Goal: Task Accomplishment & Management: Manage account settings

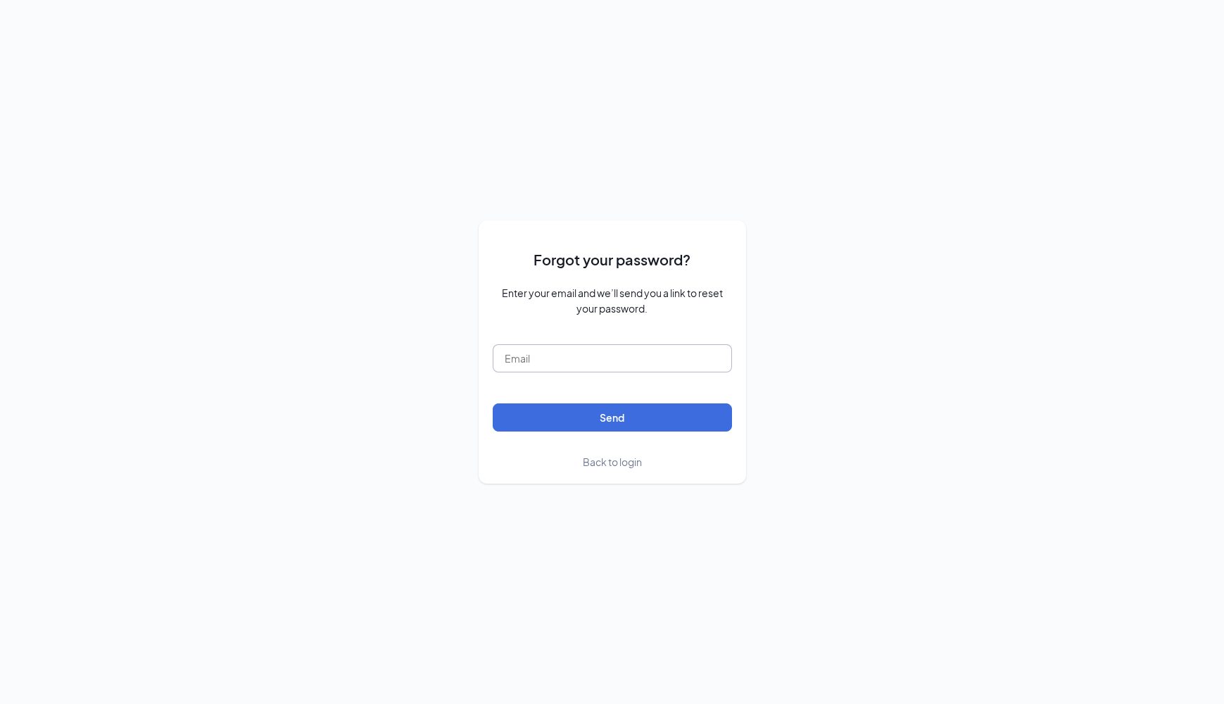
click at [659, 354] on input "text" at bounding box center [612, 358] width 239 height 28
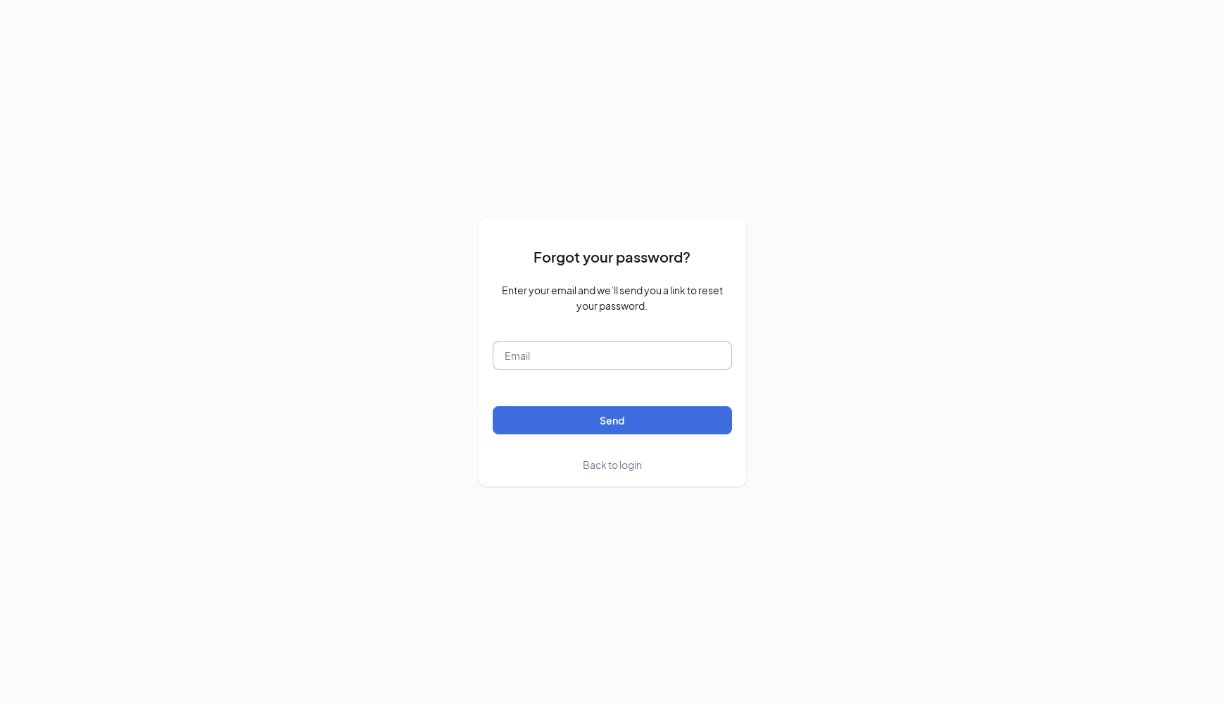
type input "[EMAIL_ADDRESS][DOMAIN_NAME]"
click at [604, 421] on button "Send" at bounding box center [612, 420] width 239 height 28
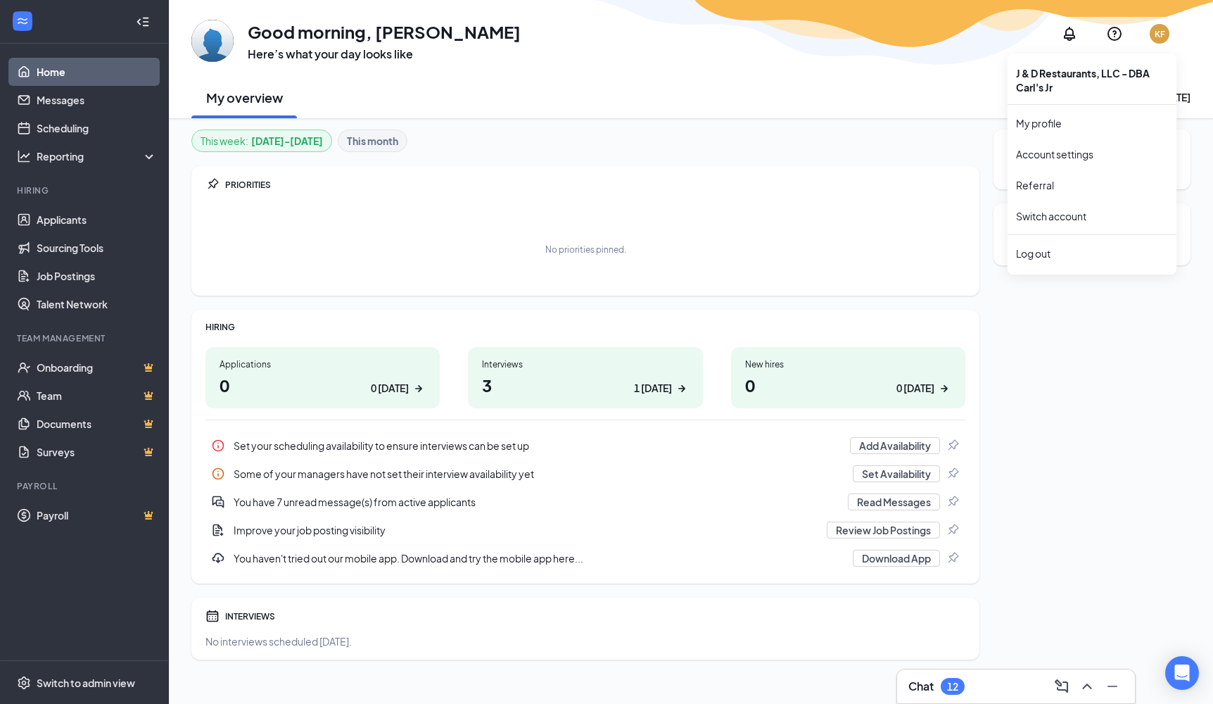
click at [1159, 37] on div "KF" at bounding box center [1160, 34] width 11 height 12
click at [1028, 125] on link "My profile" at bounding box center [1092, 123] width 152 height 14
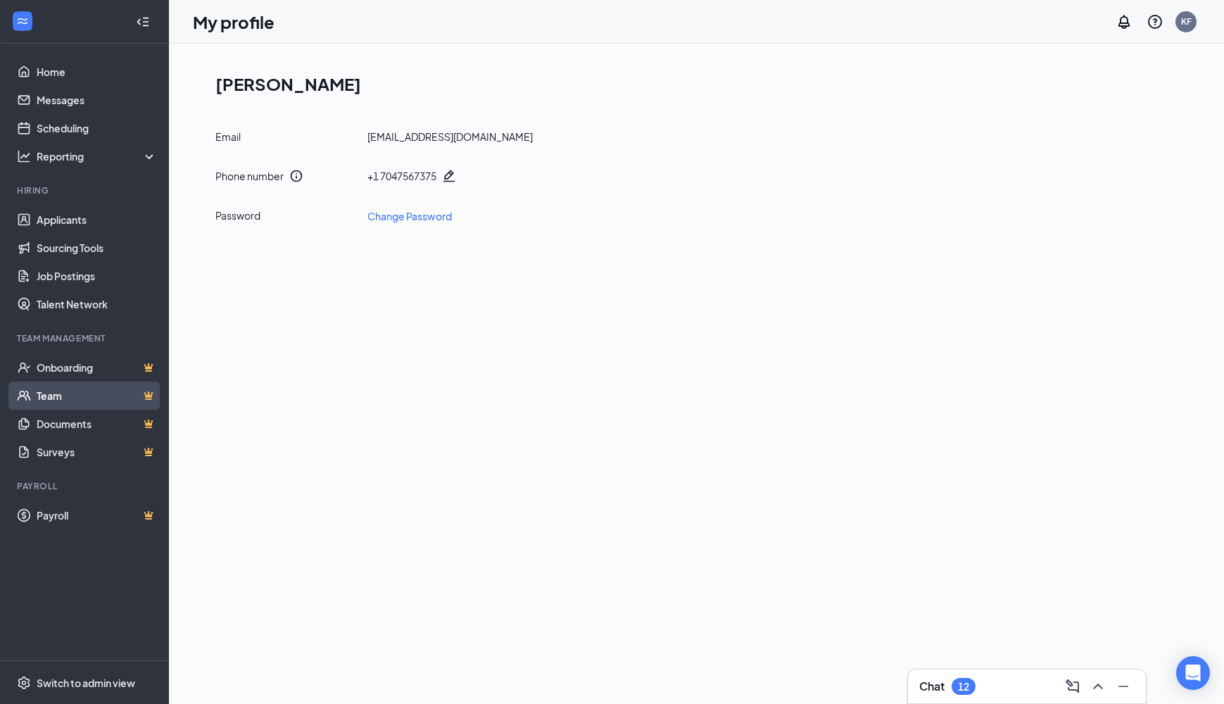
click at [53, 398] on link "Team" at bounding box center [97, 395] width 120 height 28
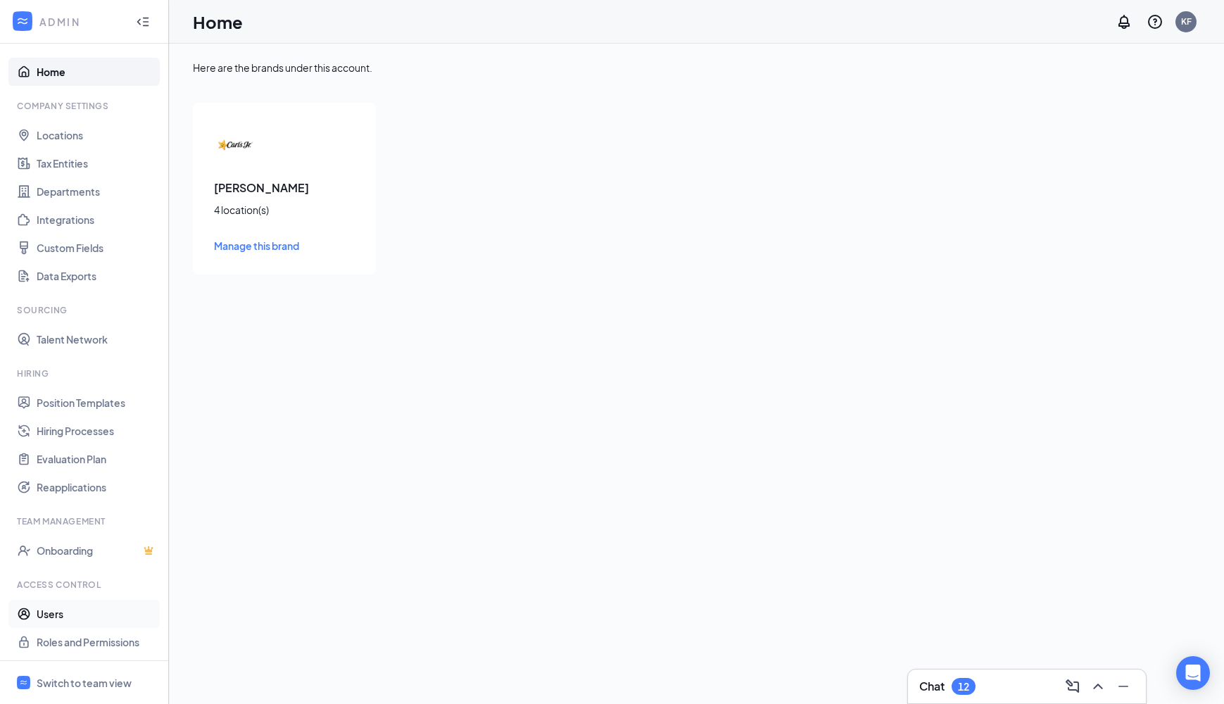
click at [52, 613] on link "Users" at bounding box center [97, 614] width 120 height 28
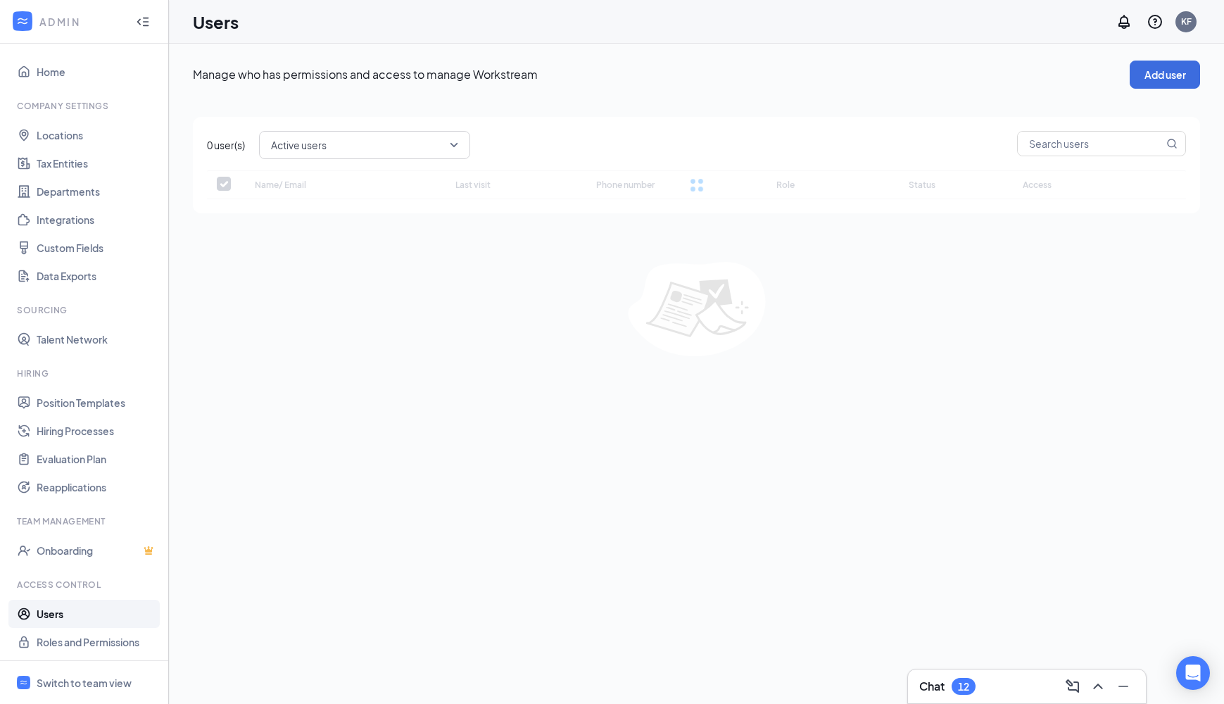
checkbox input "false"
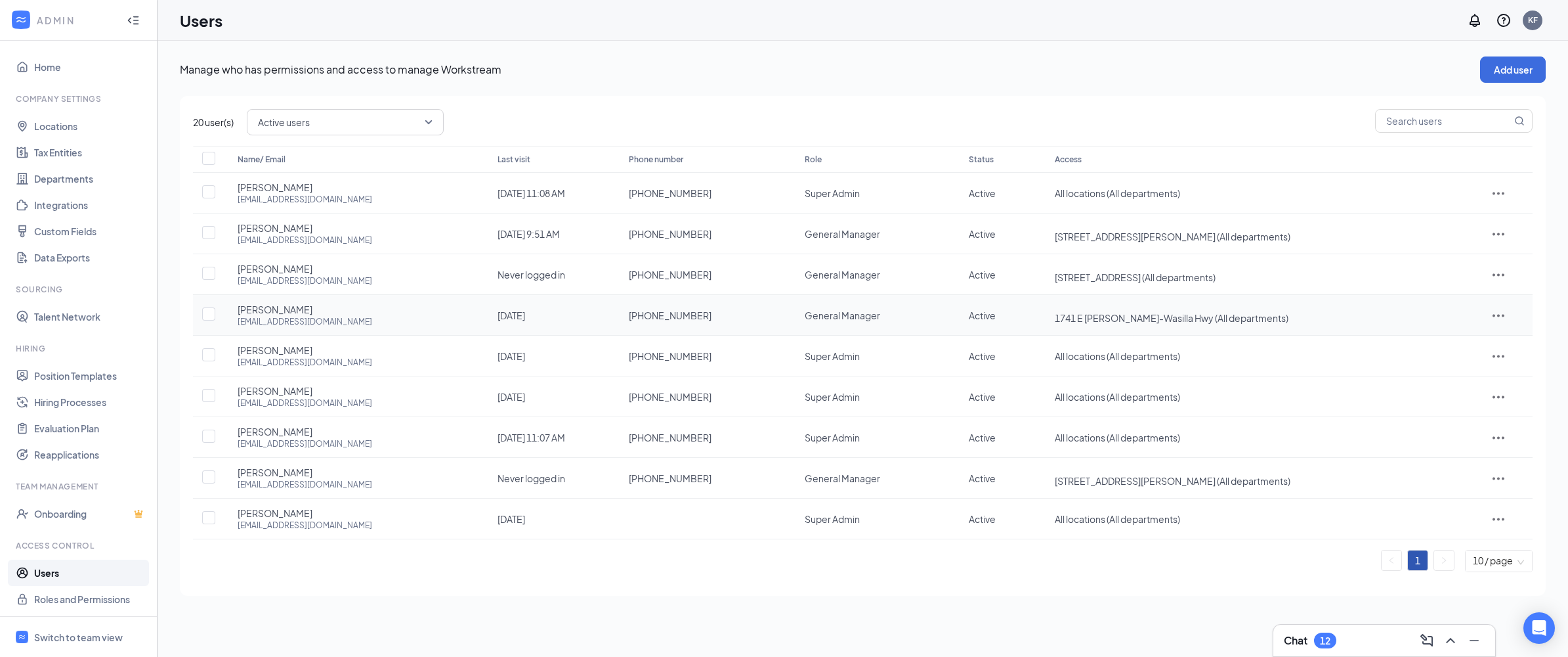
click at [1141, 314] on icon "ActionsIcon" at bounding box center [1498, 315] width 16 height 16
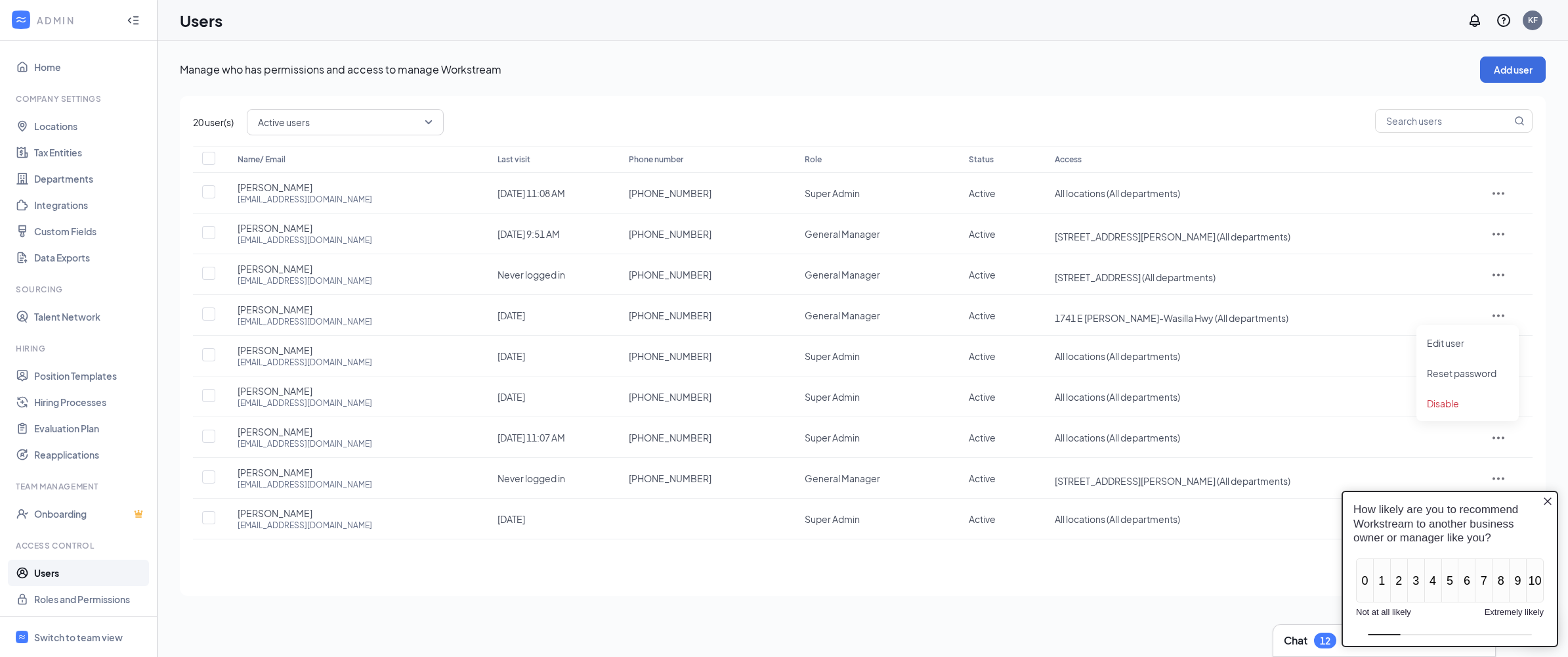
click at [1141, 499] on icon "Close button" at bounding box center [1547, 500] width 10 height 10
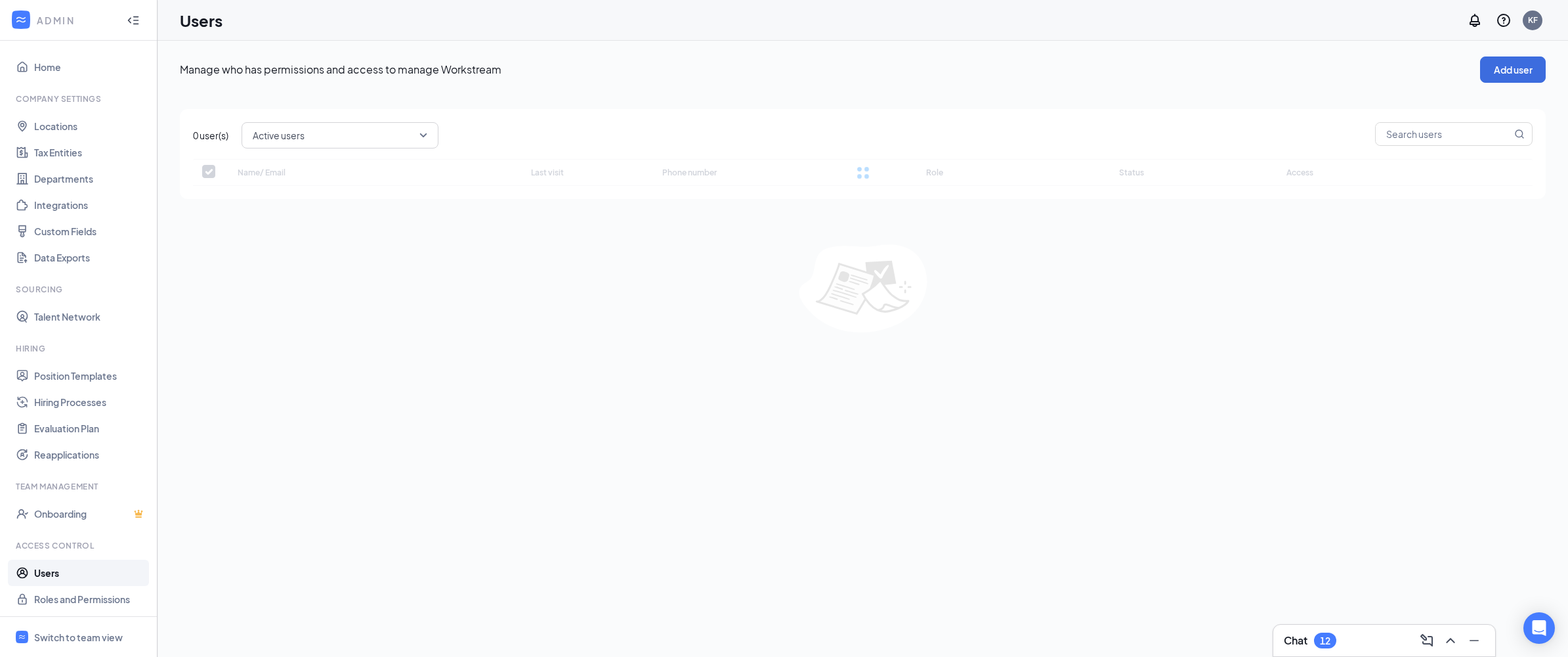
checkbox input "false"
